Goal: Check status: Check status

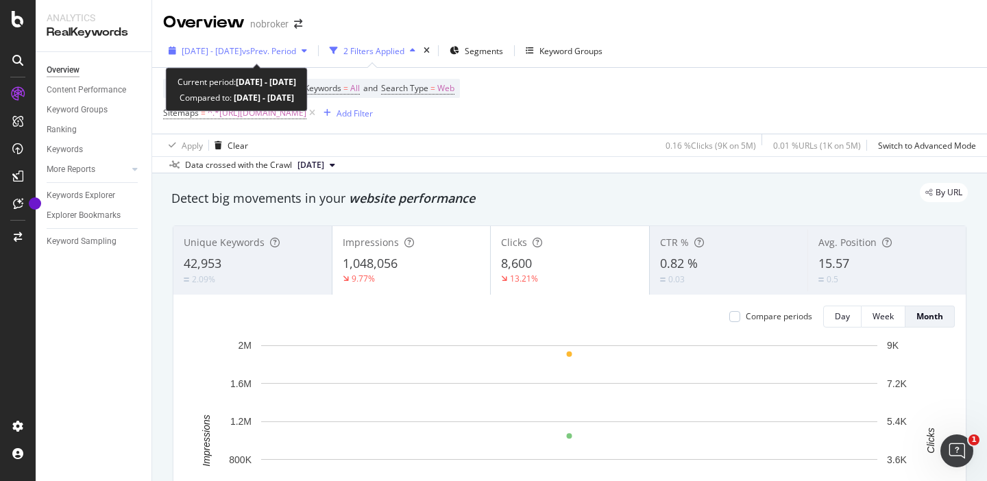
click at [307, 55] on icon "button" at bounding box center [304, 51] width 5 height 8
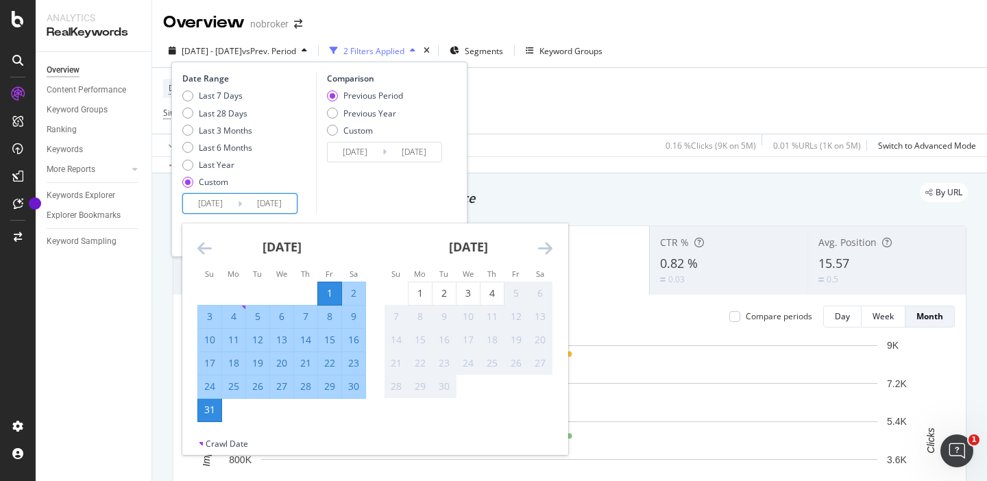
click at [202, 202] on input "[DATE]" at bounding box center [210, 203] width 55 height 19
click at [413, 294] on div "1" at bounding box center [420, 294] width 23 height 14
type input "[DATE]"
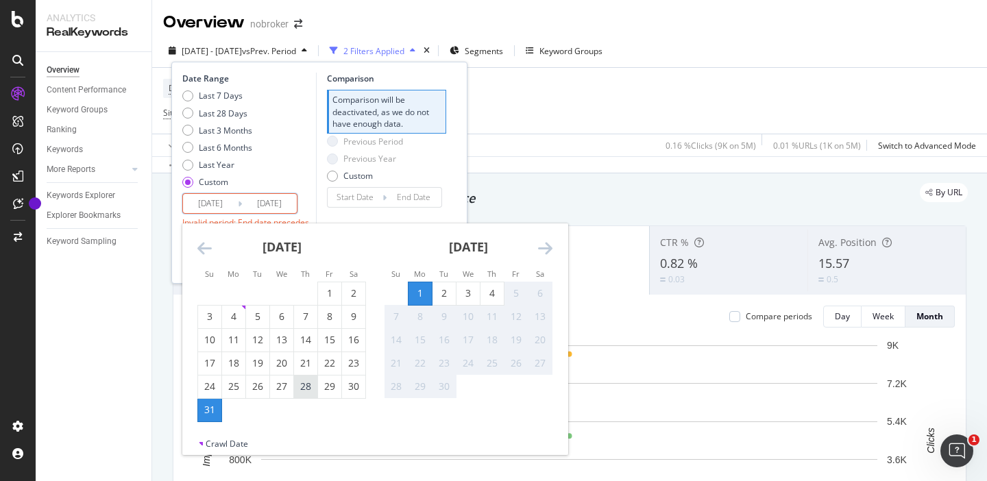
click at [311, 389] on div "28" at bounding box center [305, 387] width 23 height 14
type input "[DATE]"
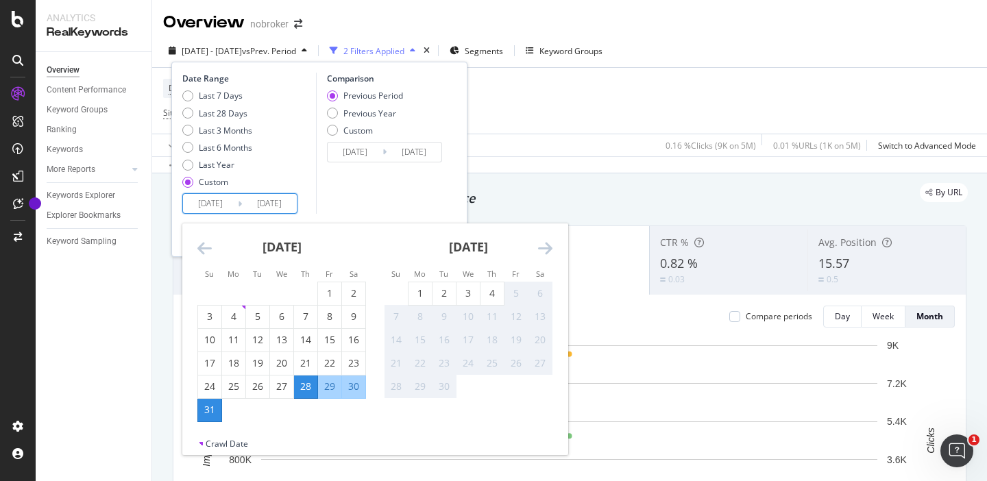
click at [331, 387] on div "29" at bounding box center [329, 387] width 23 height 14
type input "[DATE]"
click at [210, 197] on input "[DATE]" at bounding box center [210, 203] width 55 height 19
click at [328, 387] on div "29" at bounding box center [329, 387] width 23 height 14
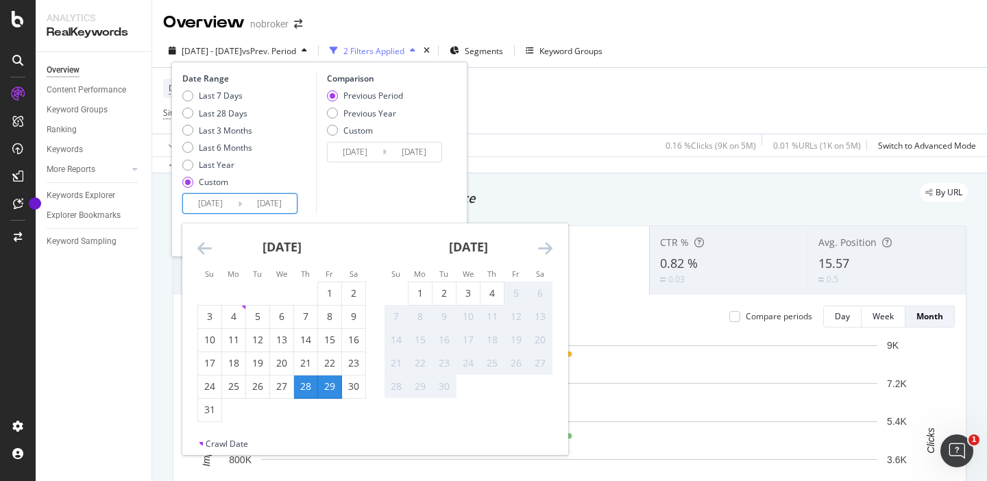
type input "[DATE]"
click at [492, 296] on div "4" at bounding box center [492, 294] width 23 height 14
type input "[DATE]"
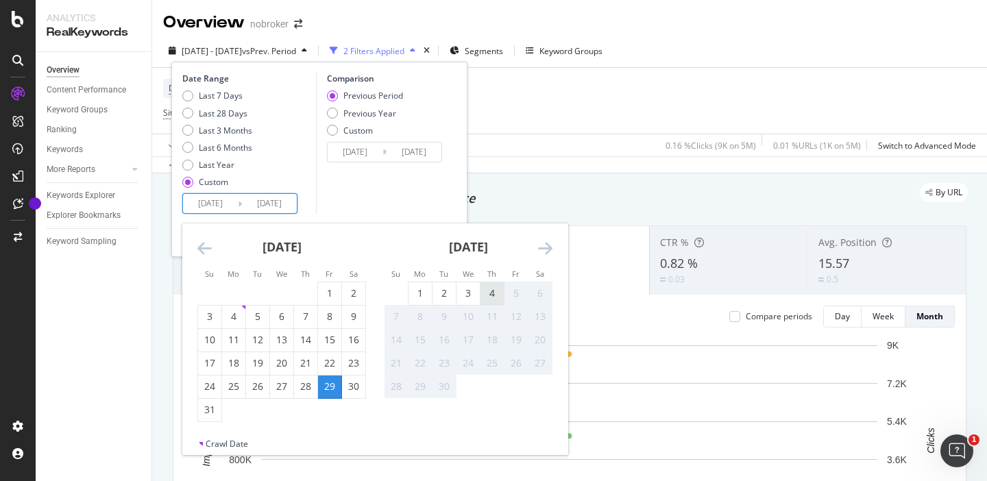
type input "[DATE]"
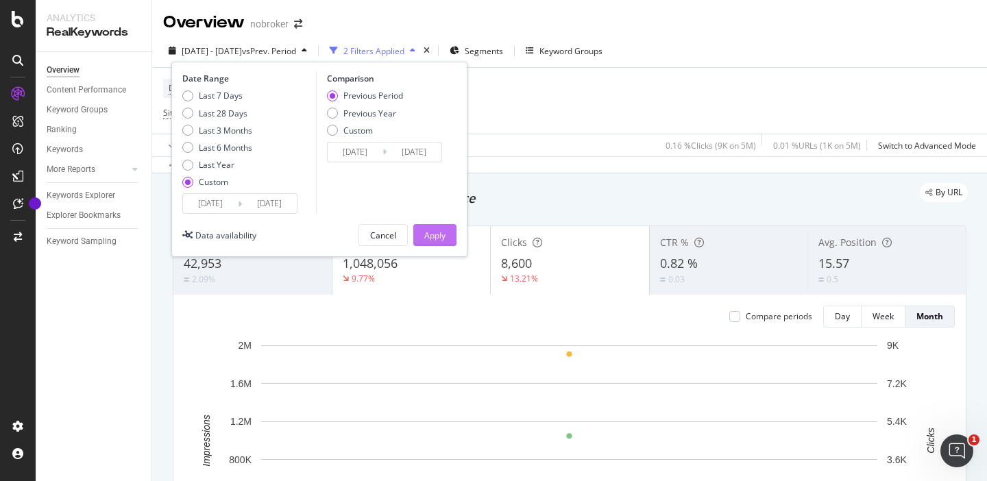
click at [444, 239] on div "Apply" at bounding box center [434, 236] width 21 height 12
